Goal: Task Accomplishment & Management: Use online tool/utility

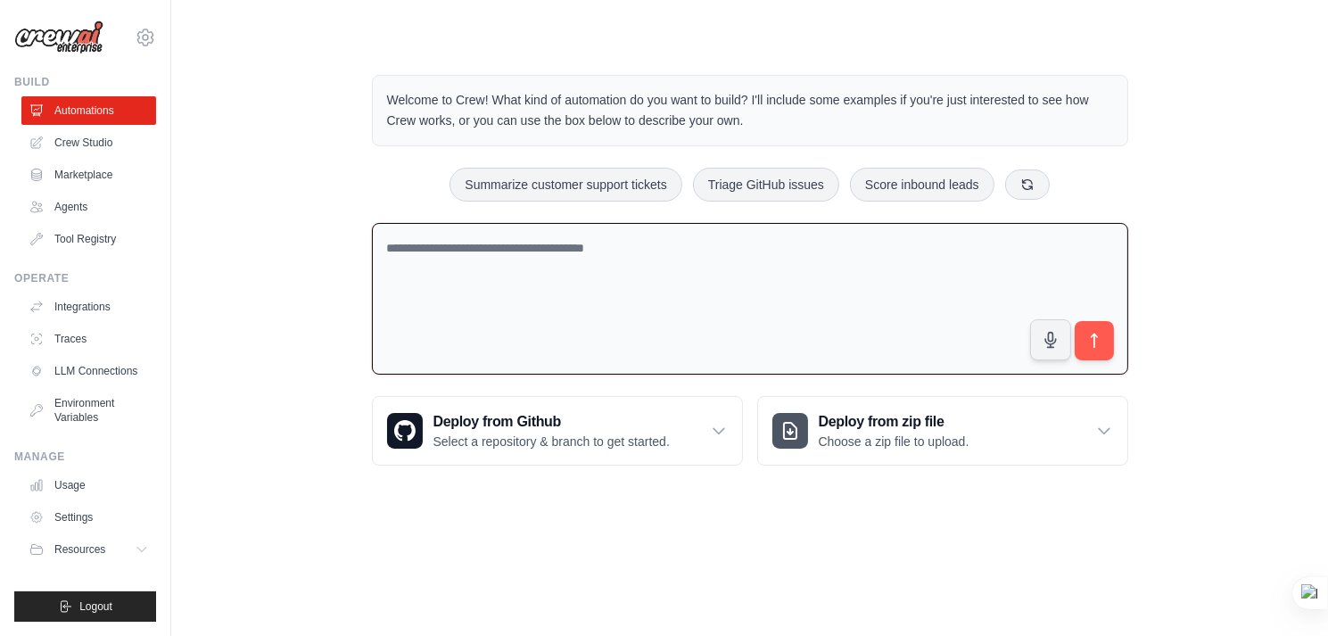
click at [830, 468] on div "Welcome to Crew! What kind of automation do you want to build? I'll include som…" at bounding box center [749, 270] width 799 height 448
click at [786, 251] on textarea at bounding box center [750, 299] width 756 height 152
paste textarea "**********"
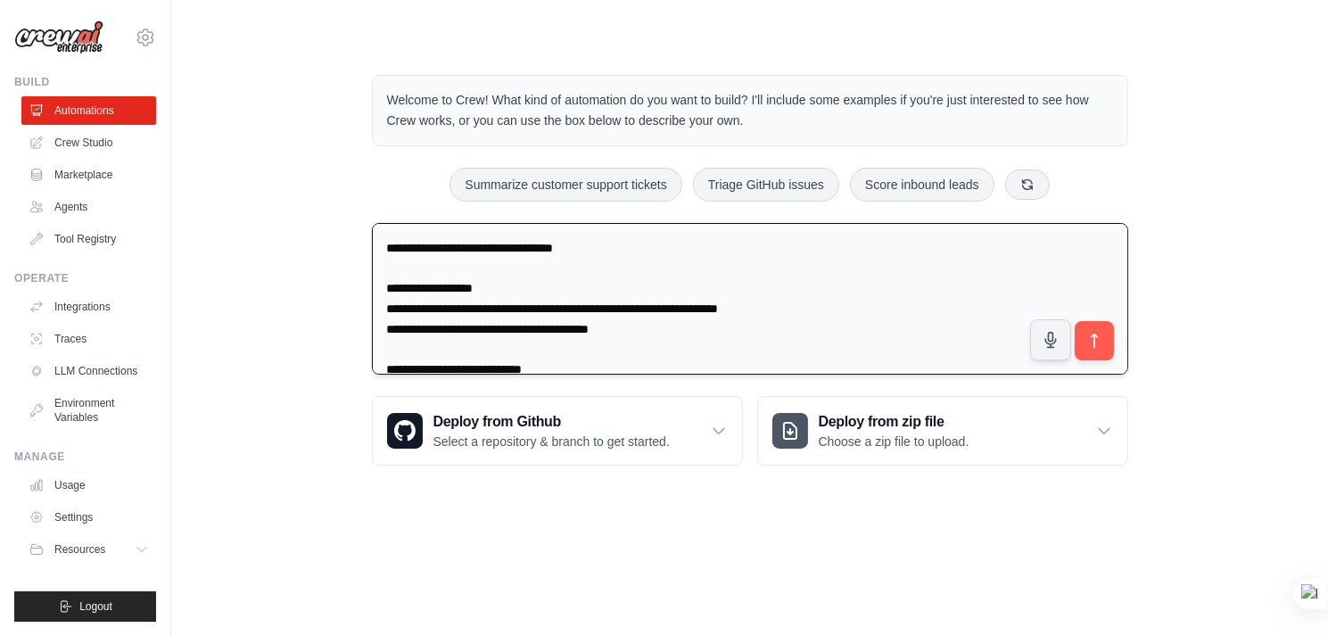
scroll to position [245, 0]
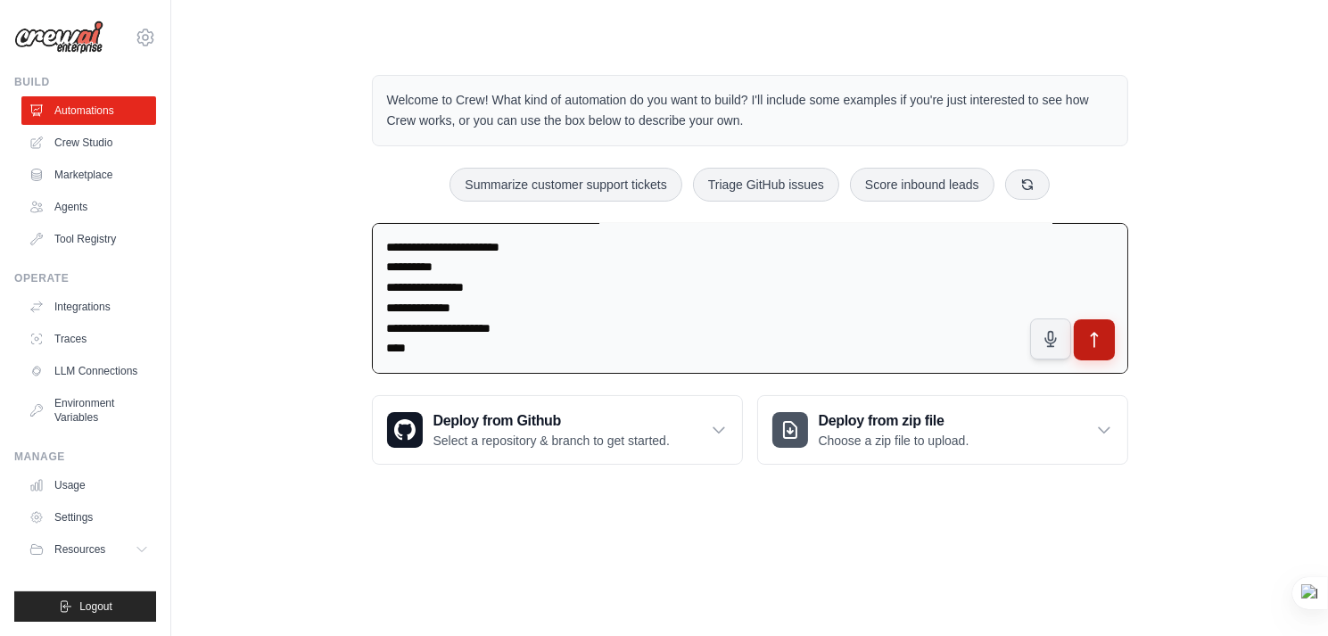
type textarea "**********"
click at [1098, 346] on icon "submit" at bounding box center [1093, 340] width 19 height 19
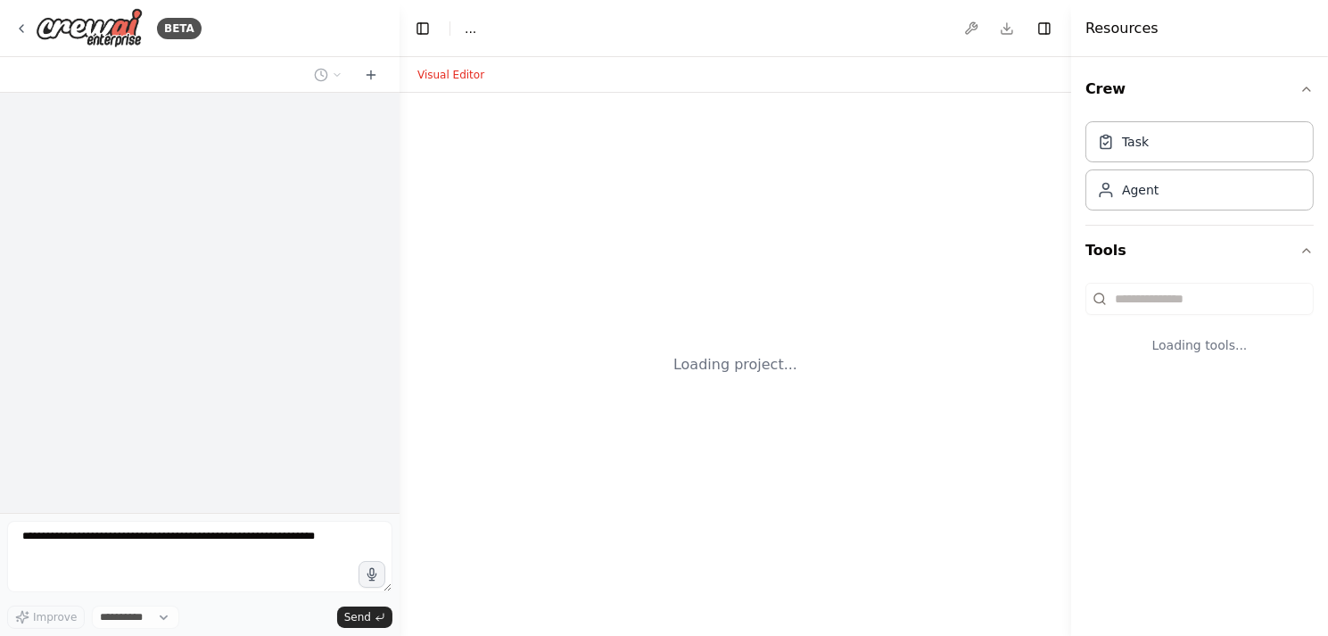
select select "****"
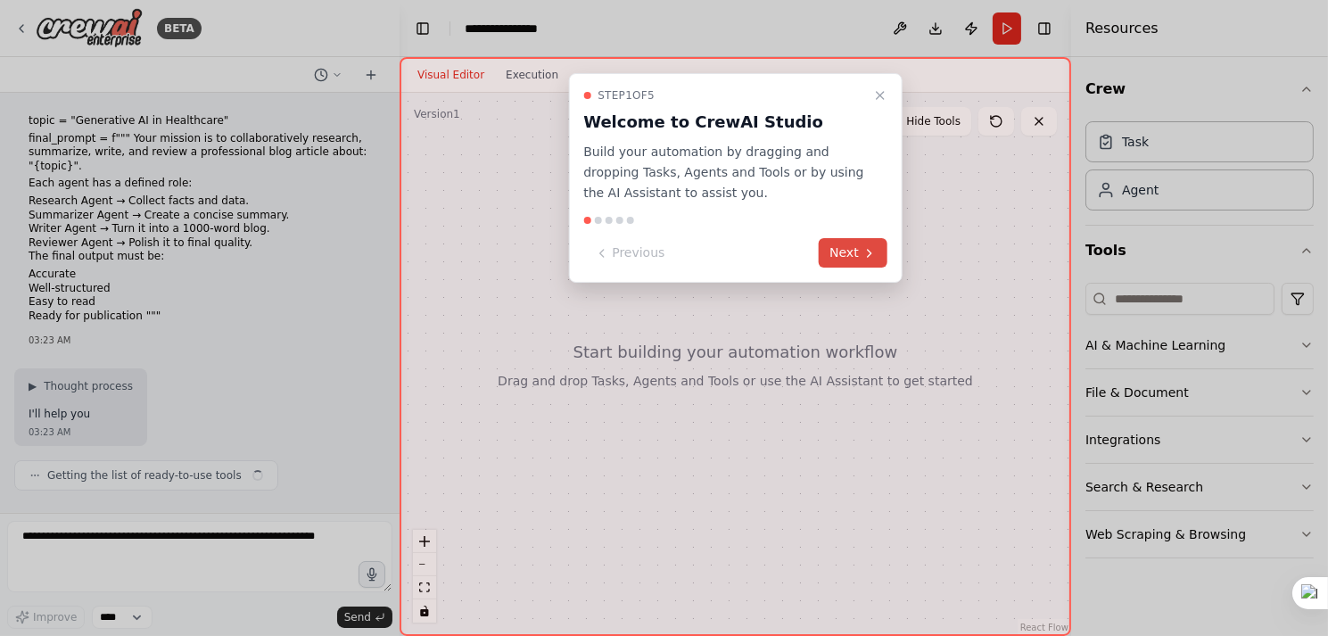
click at [867, 248] on icon at bounding box center [869, 253] width 14 height 14
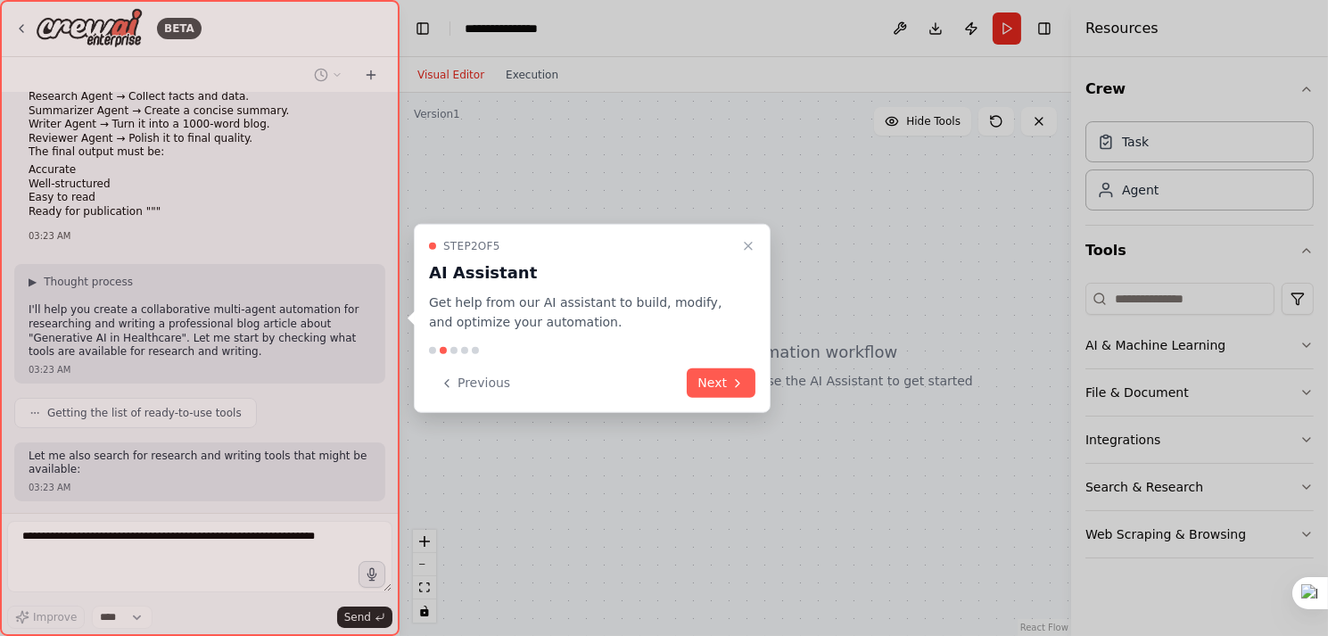
scroll to position [195, 0]
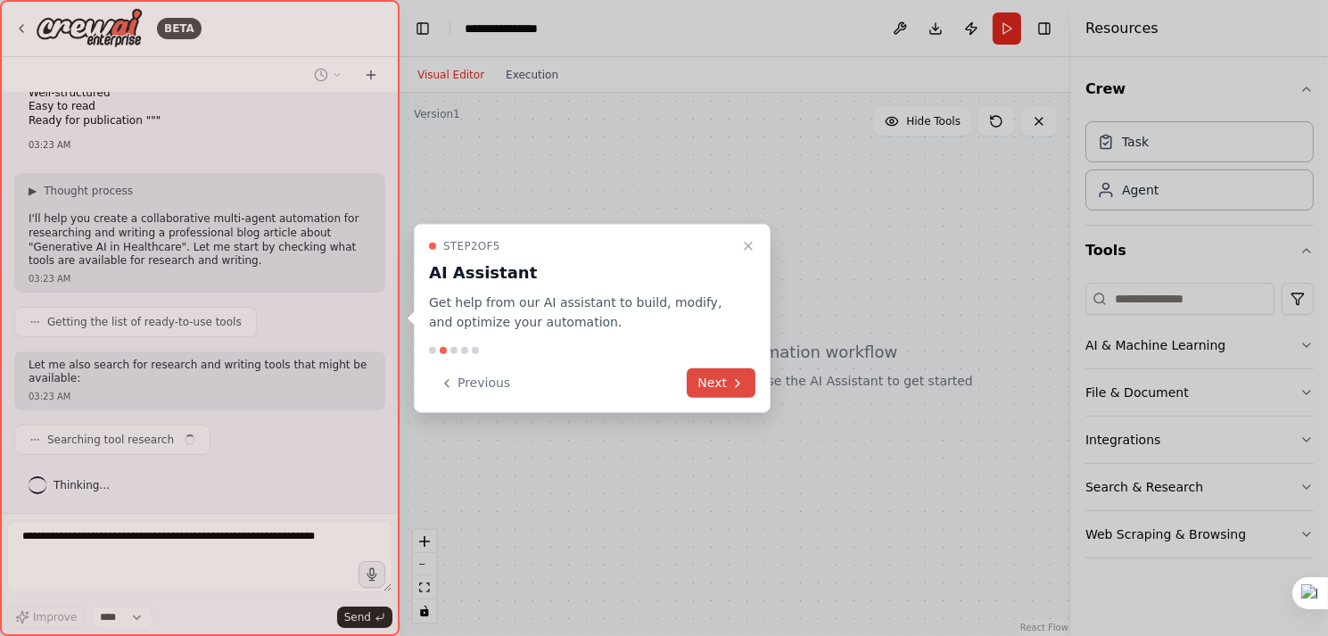
click at [711, 386] on button "Next" at bounding box center [721, 382] width 69 height 29
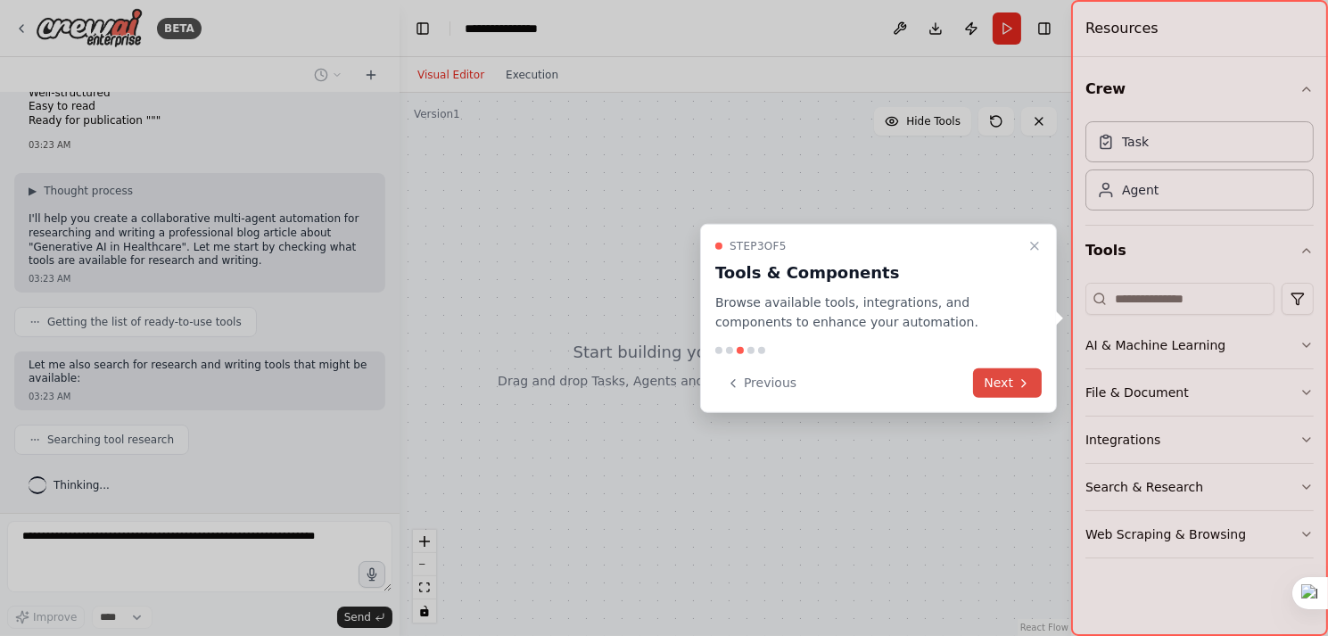
click at [980, 386] on button "Next" at bounding box center [1007, 382] width 69 height 29
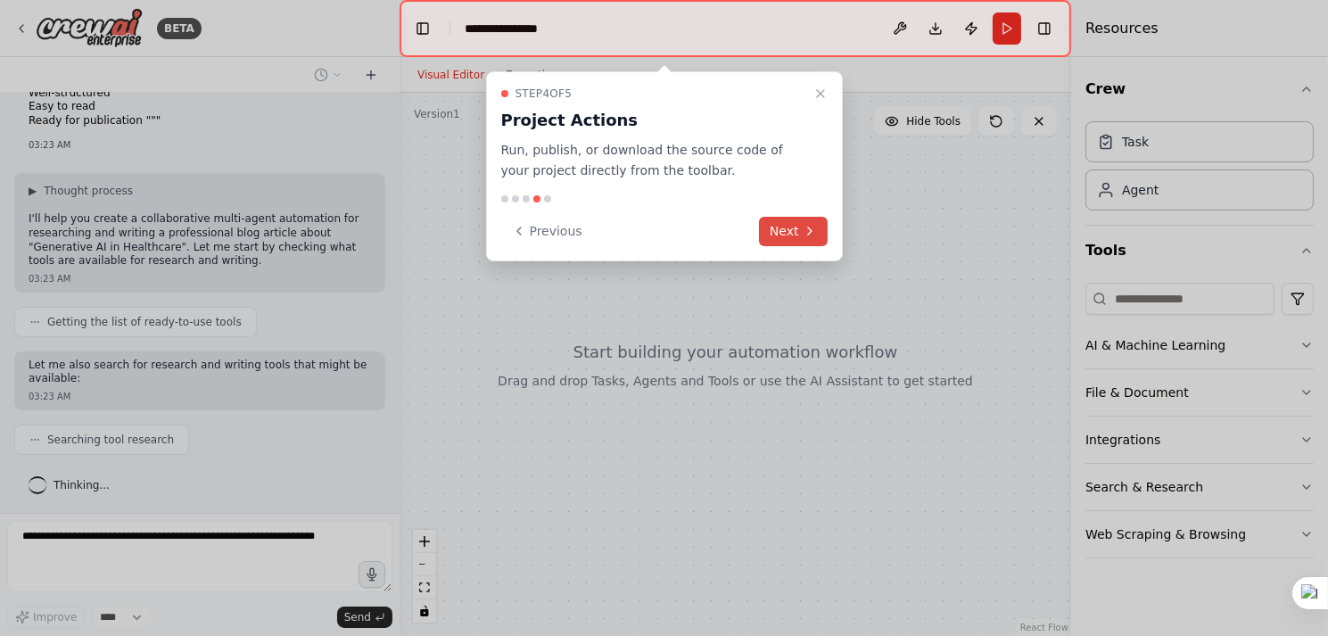
click at [777, 234] on button "Next" at bounding box center [793, 231] width 69 height 29
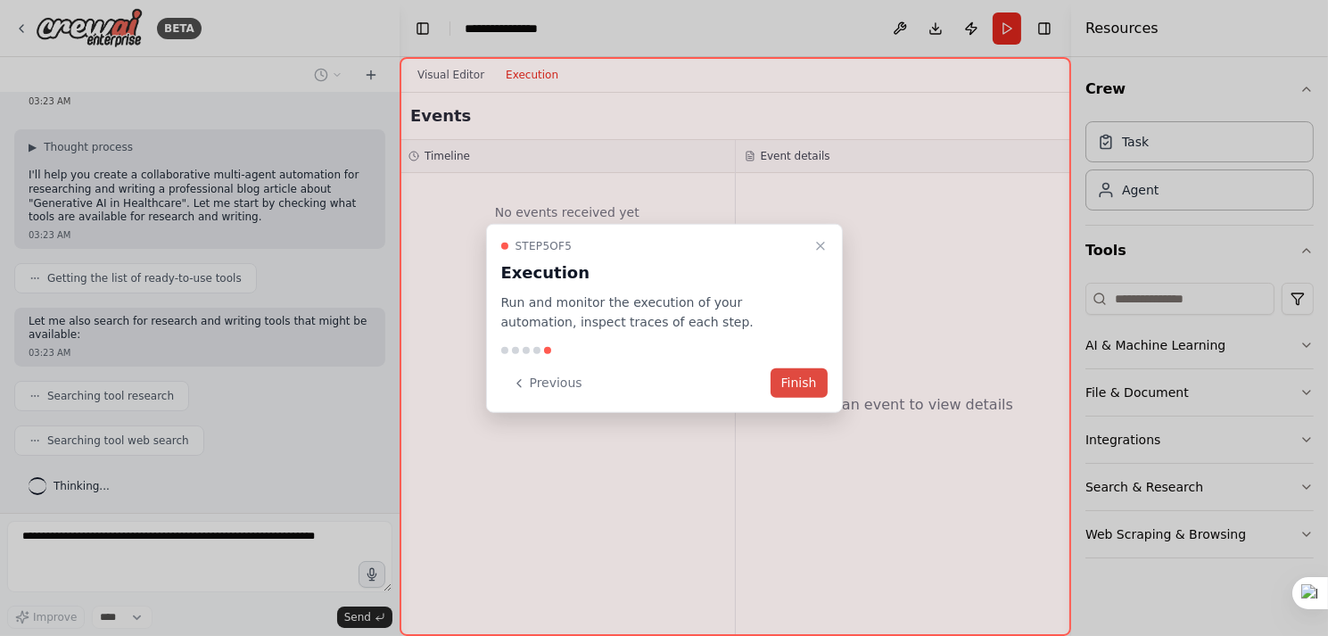
click at [800, 391] on button "Finish" at bounding box center [798, 382] width 57 height 29
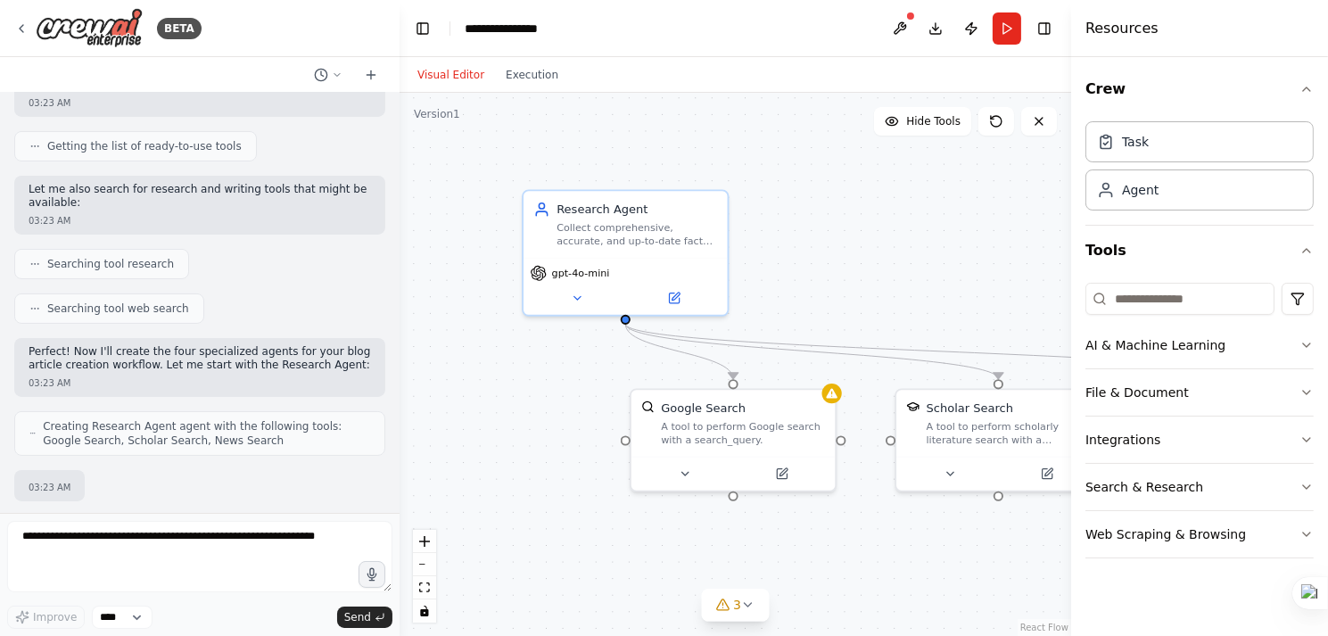
scroll to position [474, 0]
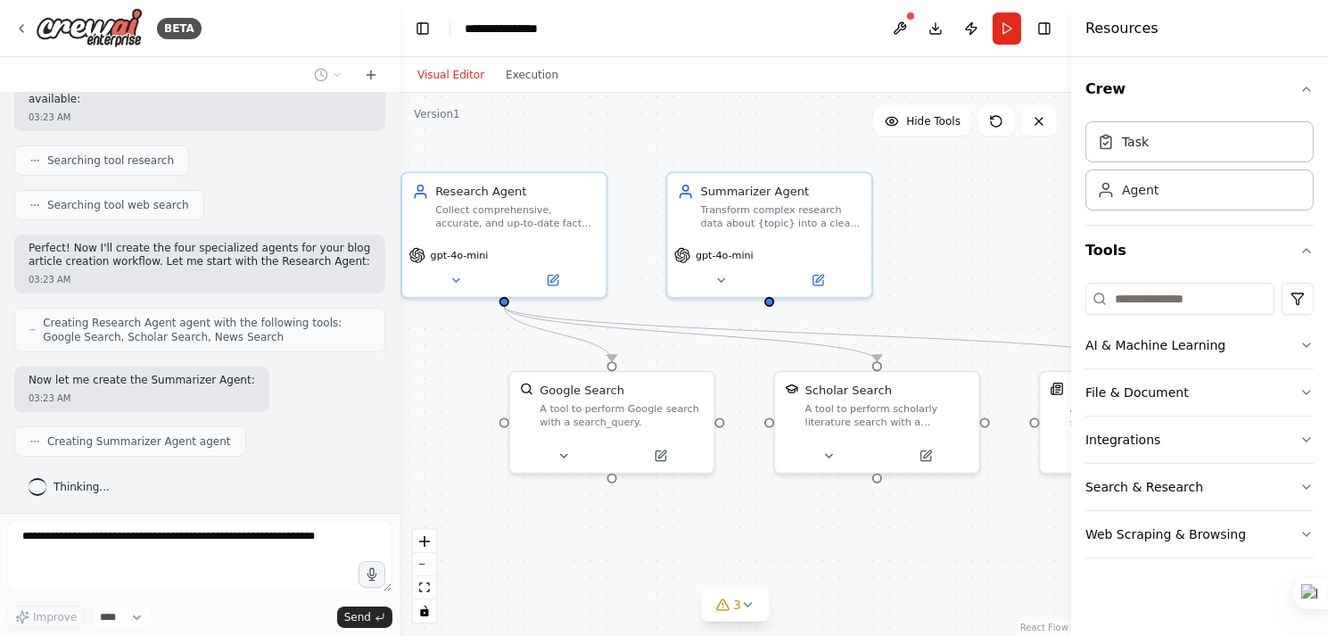
drag, startPoint x: 991, startPoint y: 276, endPoint x: 879, endPoint y: 262, distance: 112.4
click at [869, 259] on div ".deletable-edge-delete-btn { width: 20px; height: 20px; border: 0px solid #ffff…" at bounding box center [734, 364] width 671 height 543
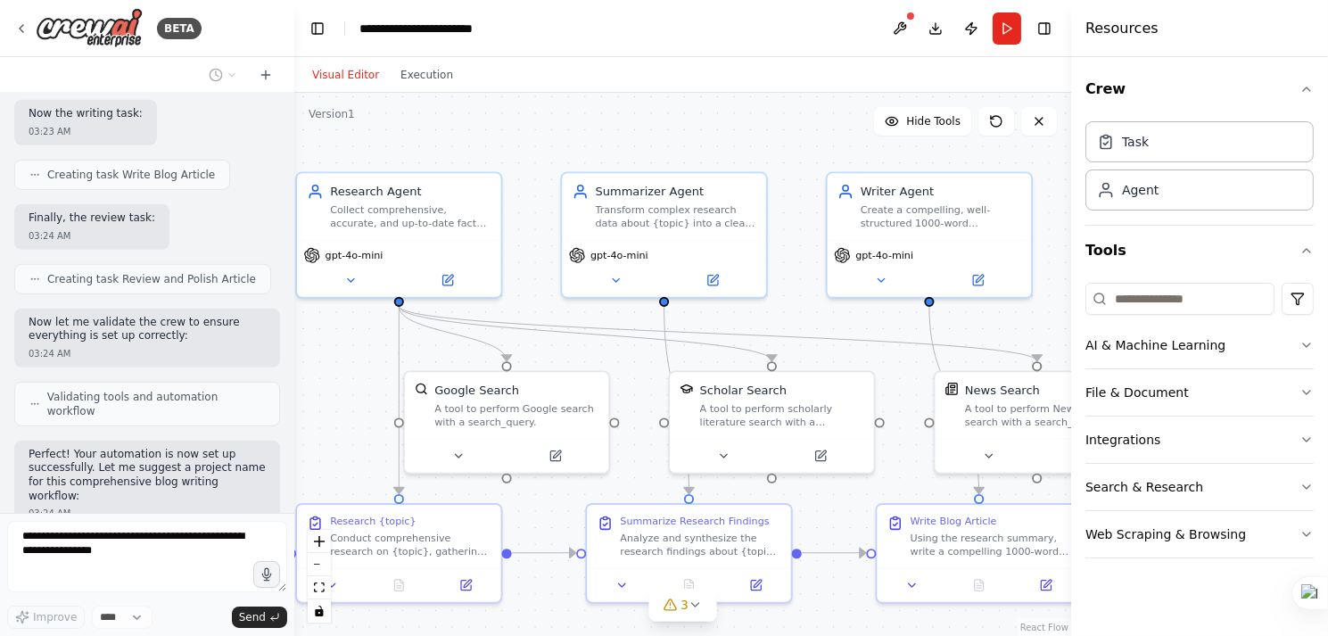
scroll to position [1469, 0]
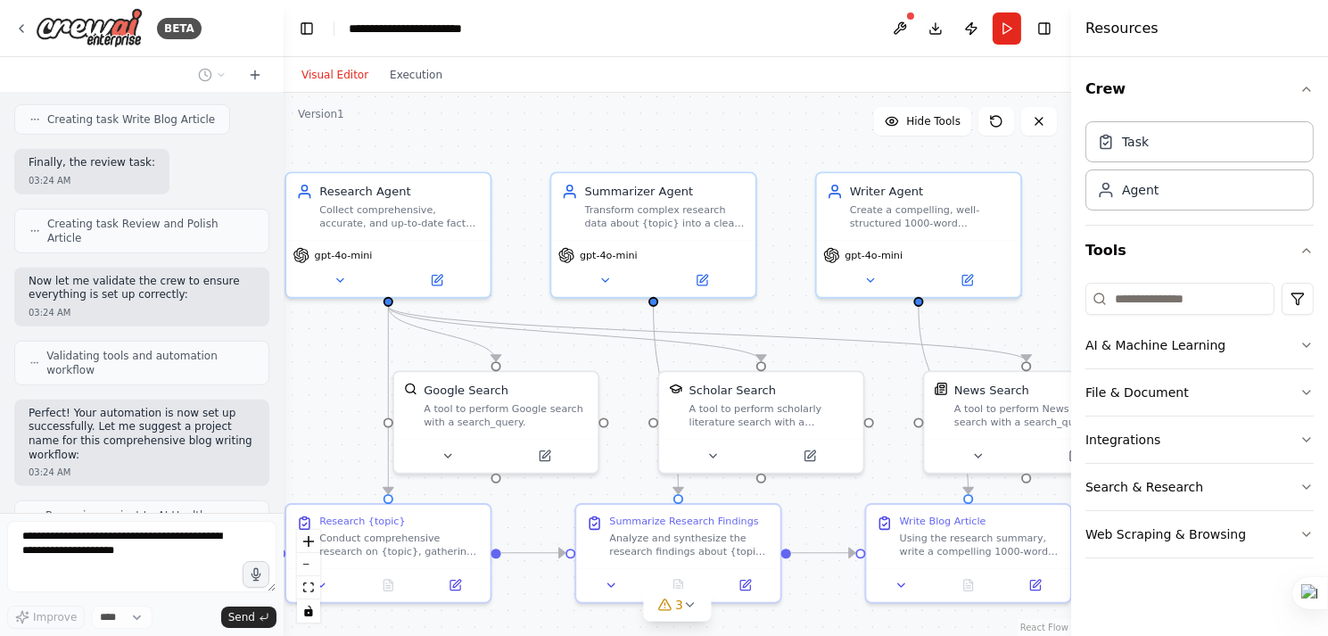
drag, startPoint x: 399, startPoint y: 132, endPoint x: 284, endPoint y: 146, distance: 115.9
click at [284, 146] on div "BETA topic = "Generative AI in Healthcare" final_prompt = f""" Your mission is …" at bounding box center [664, 318] width 1328 height 636
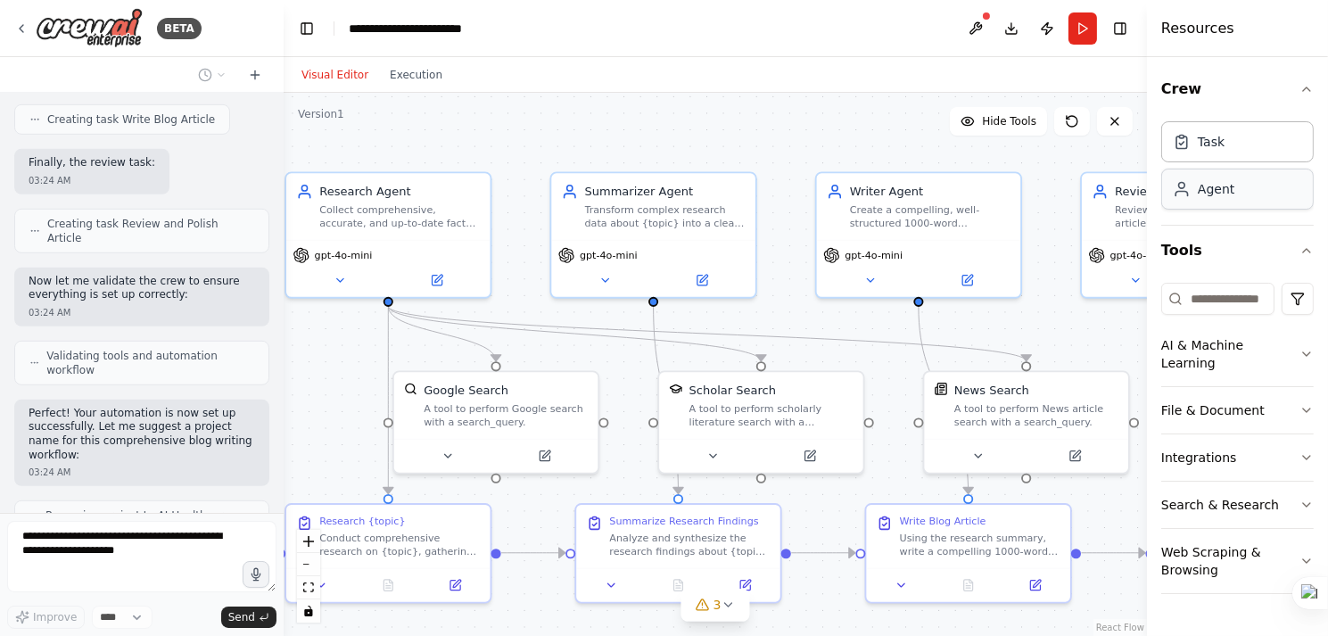
drag, startPoint x: 1070, startPoint y: 185, endPoint x: 1182, endPoint y: 180, distance: 112.5
click at [1182, 180] on div "Resources Crew Task Agent Tools AI & Machine Learning File & Document Integrati…" at bounding box center [1237, 318] width 181 height 636
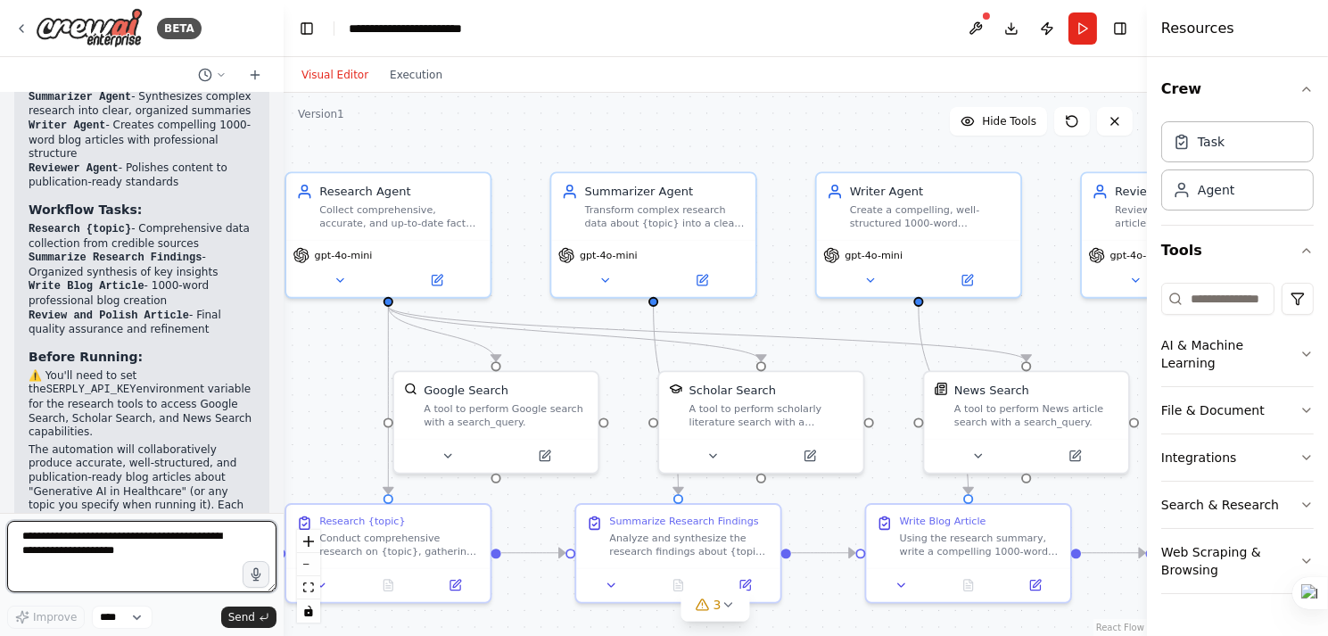
scroll to position [2105, 0]
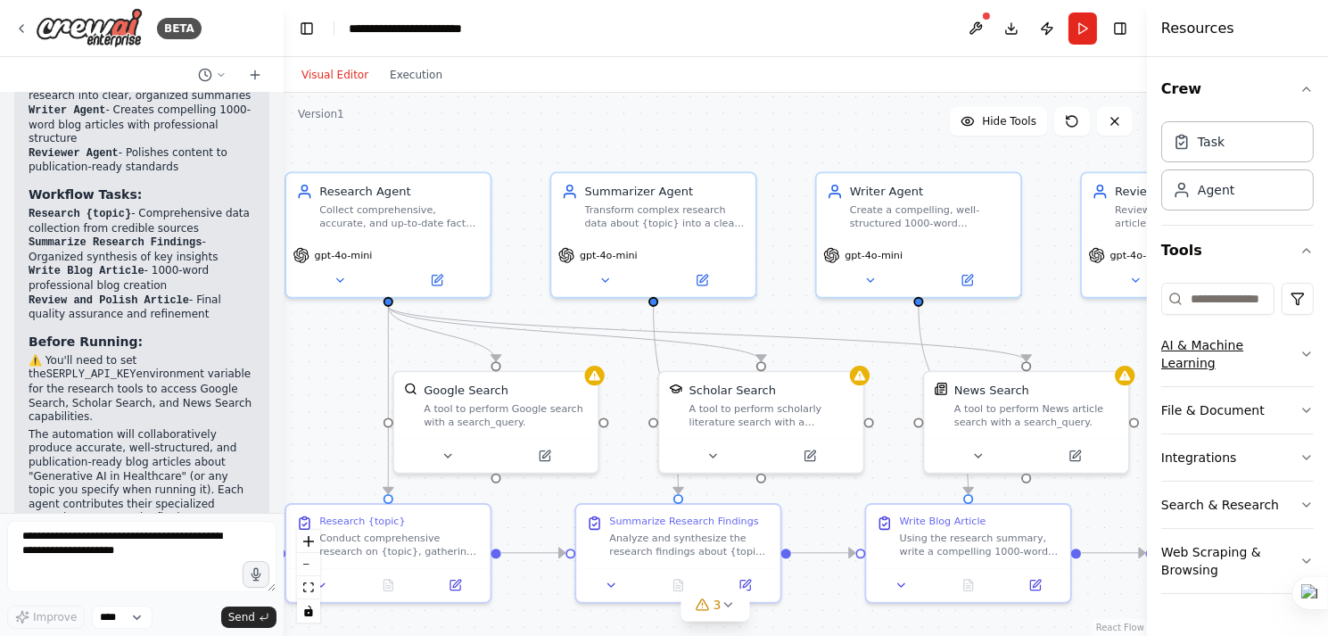
click at [1305, 352] on icon "button" at bounding box center [1306, 354] width 7 height 4
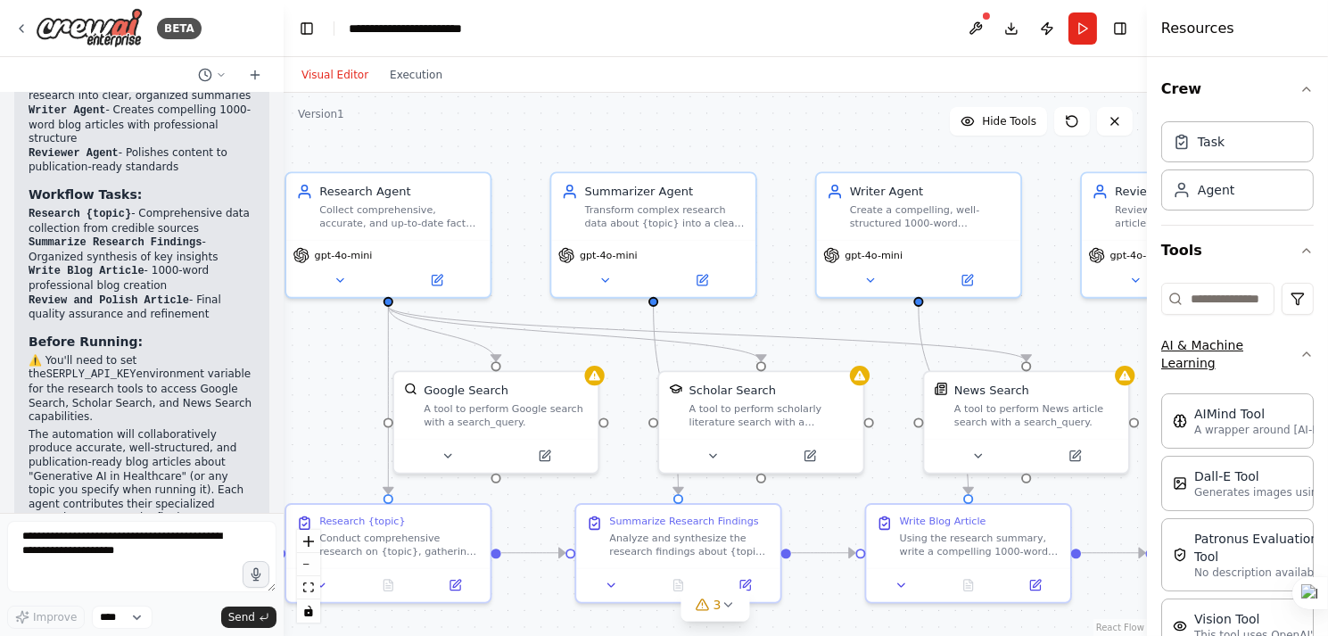
click at [1305, 344] on div "Crew Task Agent Tools AI & Machine Learning AIMind Tool A wrapper around [AI-Mi…" at bounding box center [1237, 346] width 181 height 579
click at [1282, 358] on button "AI & Machine Learning" at bounding box center [1237, 354] width 152 height 64
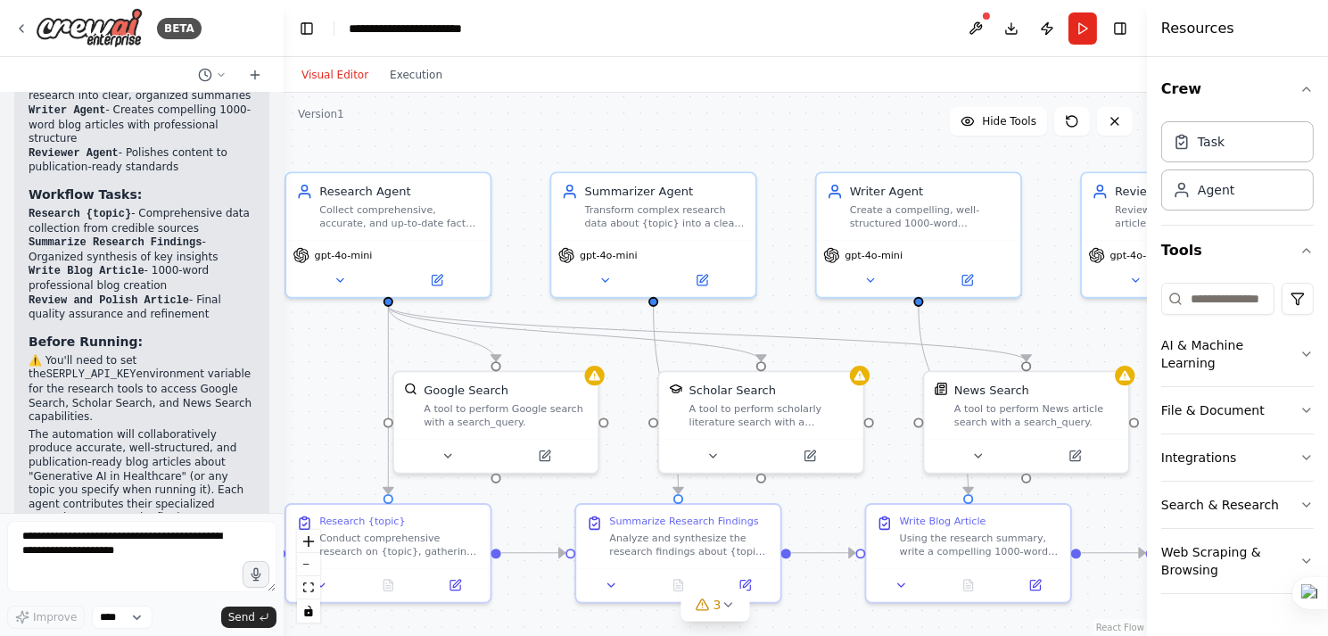
click at [960, 37] on header "**********" at bounding box center [715, 28] width 863 height 57
click at [970, 29] on button at bounding box center [975, 28] width 29 height 32
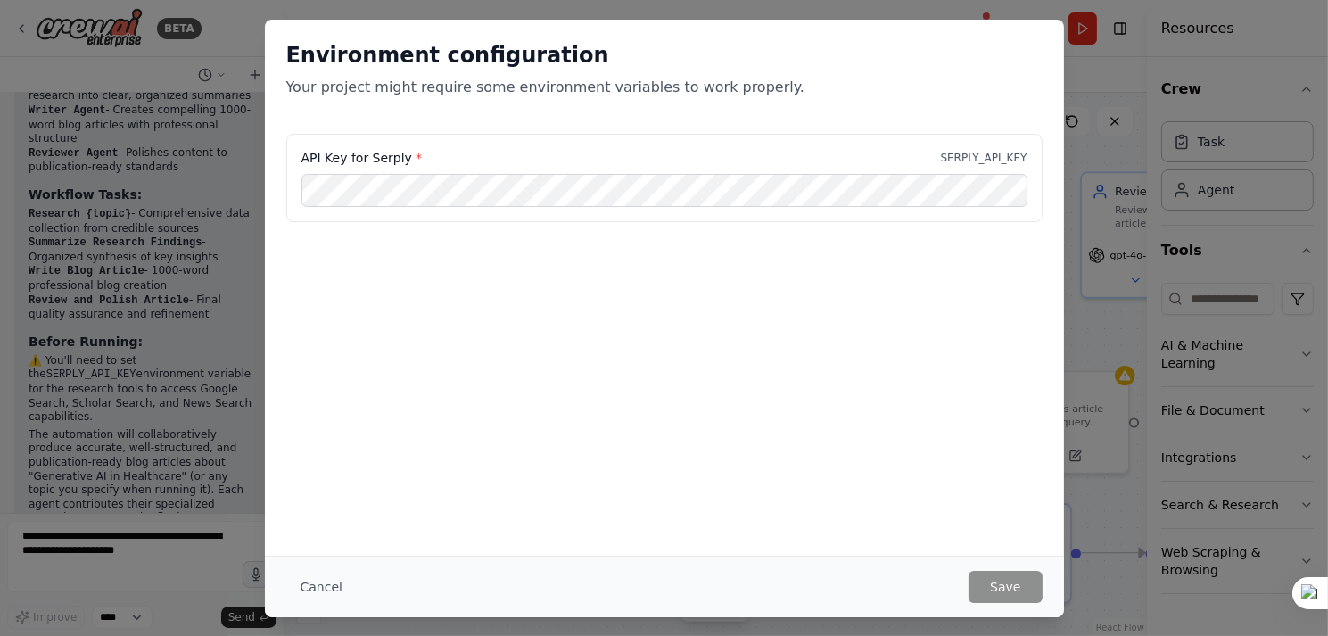
click at [706, 166] on div "API Key for Serply * SERPLY_API_KEY" at bounding box center [664, 178] width 756 height 89
click at [320, 575] on button "Cancel" at bounding box center [321, 587] width 70 height 32
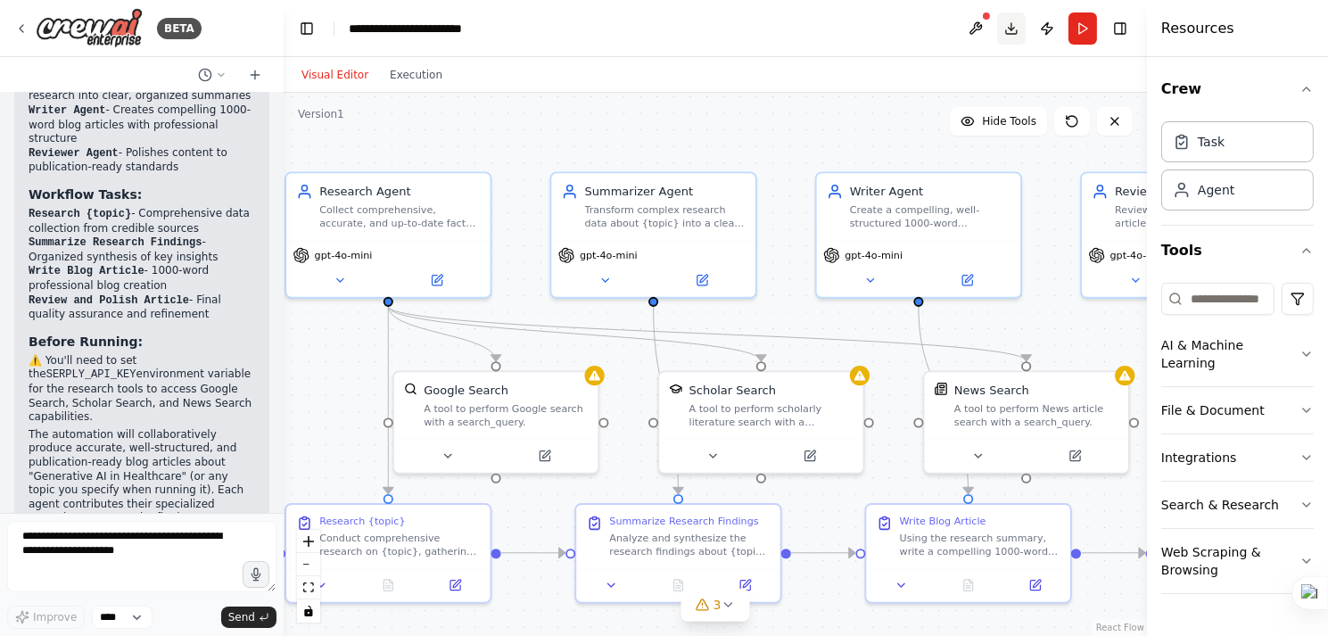
click at [1008, 34] on button "Download" at bounding box center [1011, 28] width 29 height 32
click at [742, 121] on div ".deletable-edge-delete-btn { width: 20px; height: 20px; border: 0px solid #ffff…" at bounding box center [715, 364] width 863 height 543
click at [981, 37] on button at bounding box center [975, 28] width 29 height 32
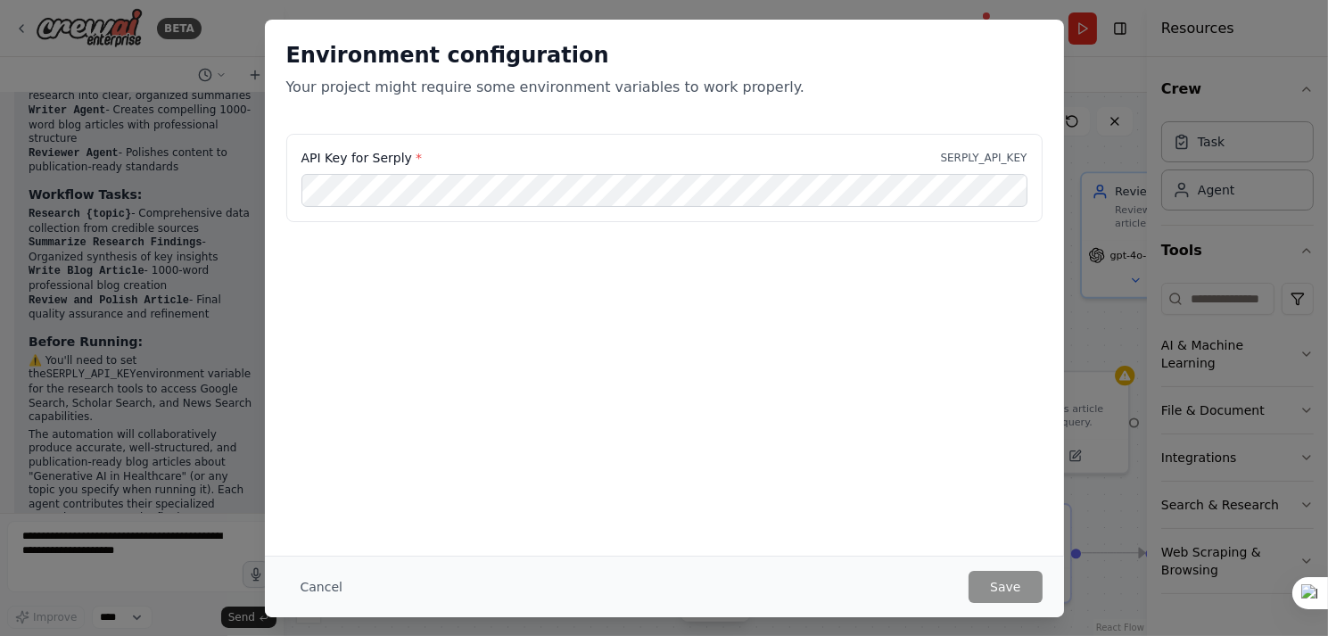
click at [1083, 70] on div "Environment configuration Your project might require some environment variables…" at bounding box center [664, 318] width 1328 height 636
click at [314, 591] on button "Cancel" at bounding box center [321, 587] width 70 height 32
